Goal: Find contact information: Find contact information

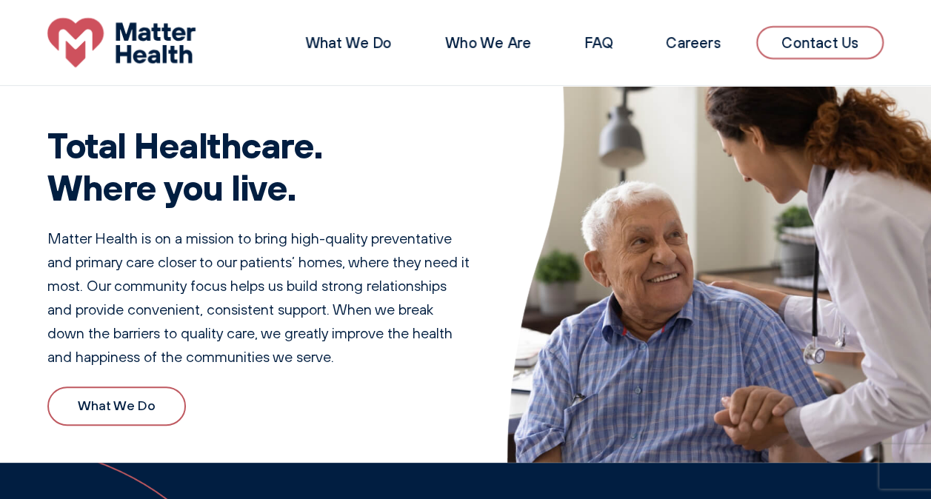
click at [835, 40] on link "Contact Us" at bounding box center [819, 42] width 127 height 33
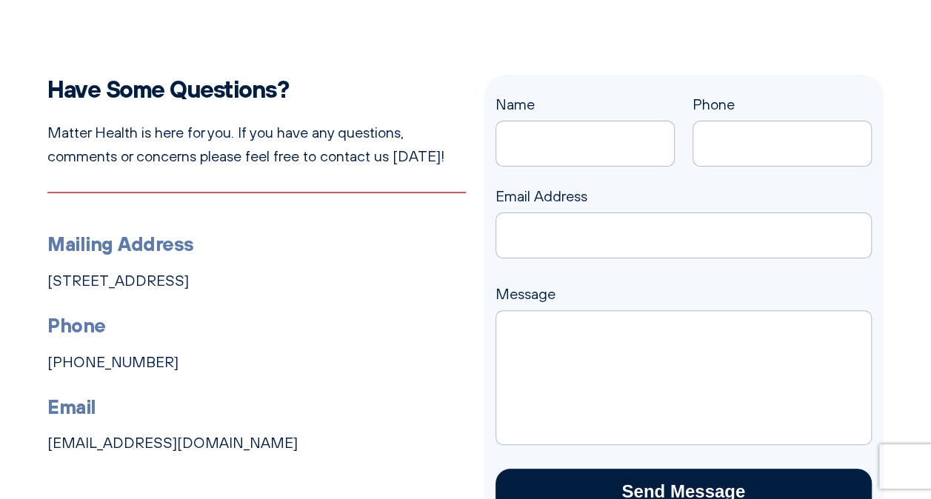
scroll to position [148, 0]
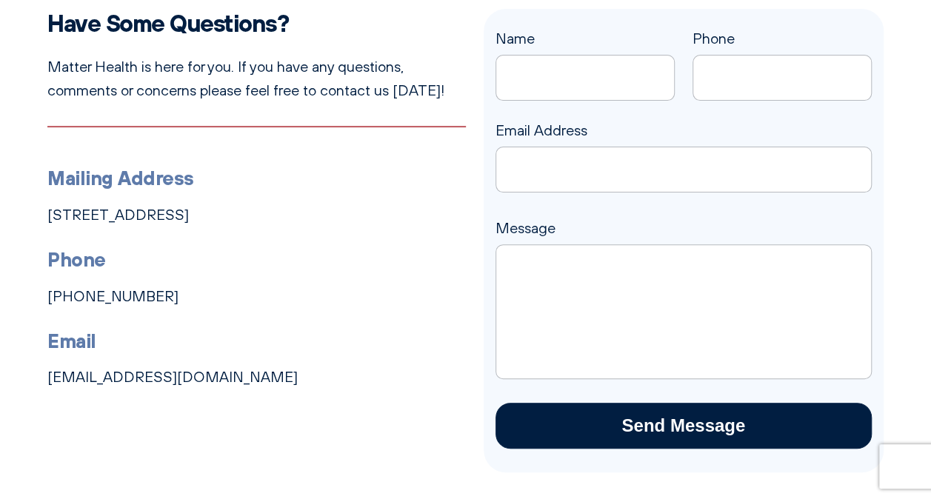
drag, startPoint x: 37, startPoint y: 221, endPoint x: 125, endPoint y: 230, distance: 88.6
click at [125, 230] on div "Have Some Questions? Matter Health is here for you. If you have any questions, …" at bounding box center [465, 241] width 931 height 464
drag, startPoint x: 125, startPoint y: 230, endPoint x: 195, endPoint y: 276, distance: 83.4
click at [200, 277] on li "Phone 615-570-2330" at bounding box center [256, 276] width 418 height 64
